Goal: Information Seeking & Learning: Learn about a topic

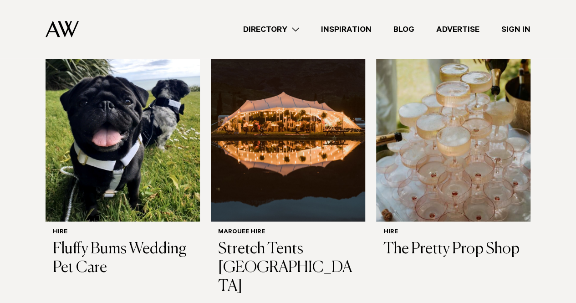
scroll to position [614, 0]
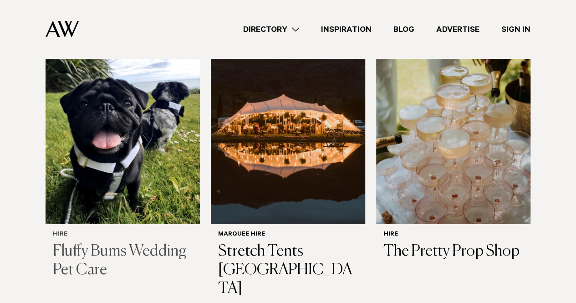
click at [110, 253] on h3 "Fluffy Bums Wedding Pet Care" at bounding box center [123, 260] width 140 height 37
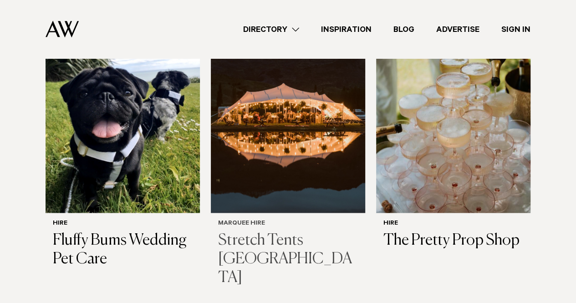
scroll to position [625, 0]
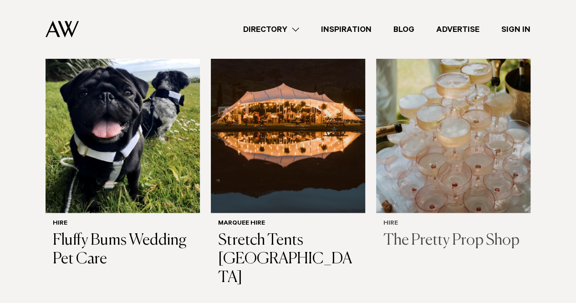
click at [448, 240] on h3 "The Pretty Prop Shop" at bounding box center [453, 240] width 140 height 19
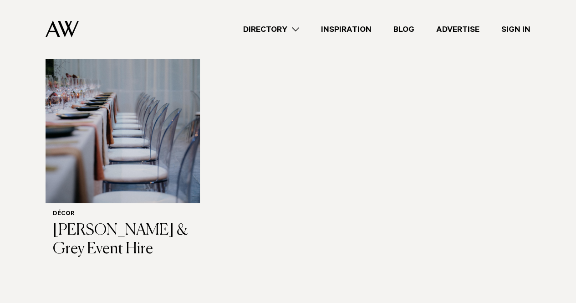
scroll to position [1558, 0]
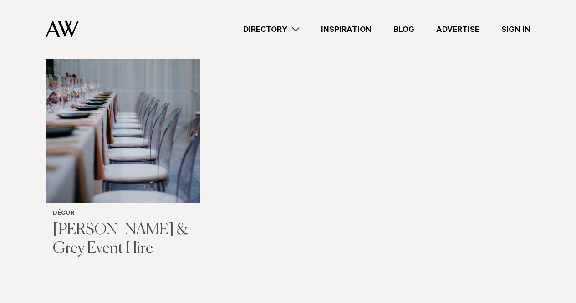
click at [147, 221] on h3 "Darby & Grey Event Hire" at bounding box center [123, 239] width 140 height 37
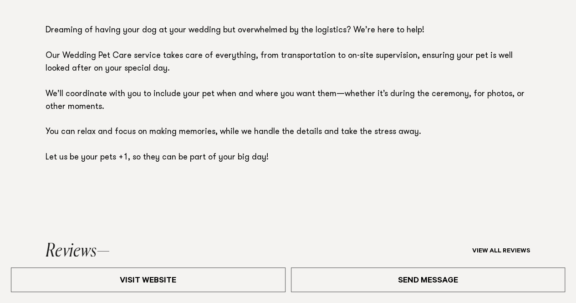
scroll to position [633, 0]
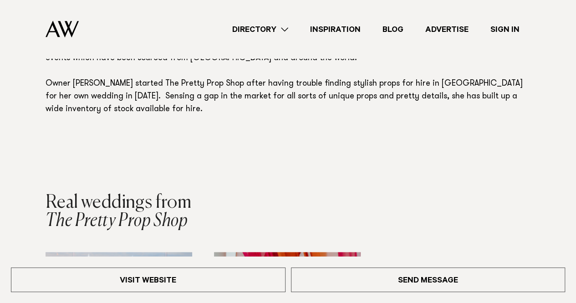
scroll to position [584, 0]
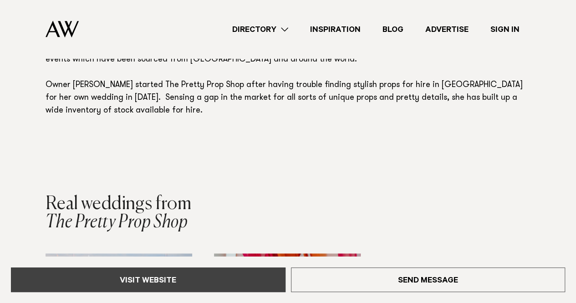
click at [206, 276] on link "Visit Website" at bounding box center [148, 279] width 275 height 25
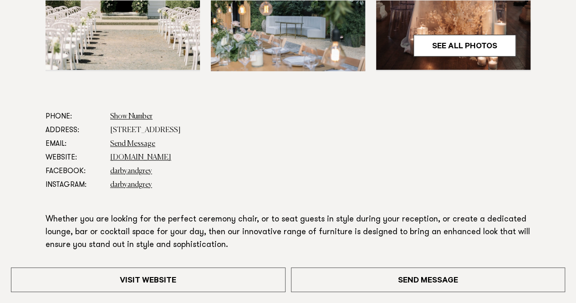
scroll to position [444, 0]
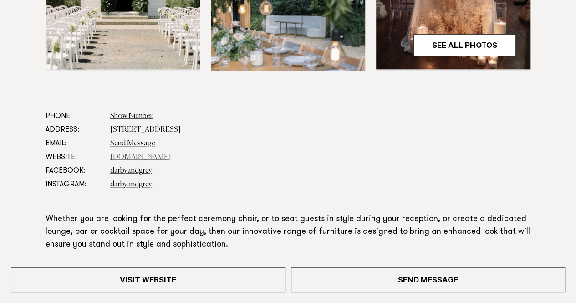
click at [170, 153] on link "www.darbyandgrey.com" at bounding box center [140, 156] width 61 height 7
